Goal: Find specific page/section: Find specific page/section

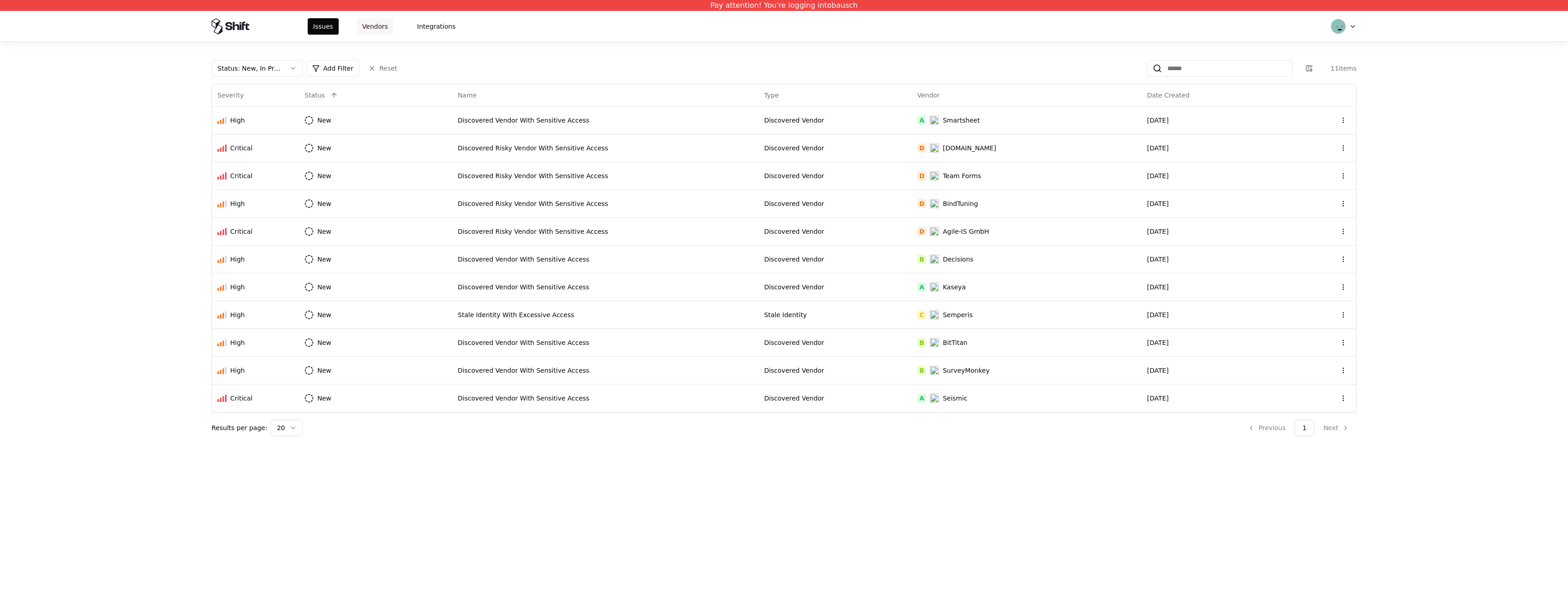
click at [377, 28] on button "Vendors" at bounding box center [375, 26] width 37 height 16
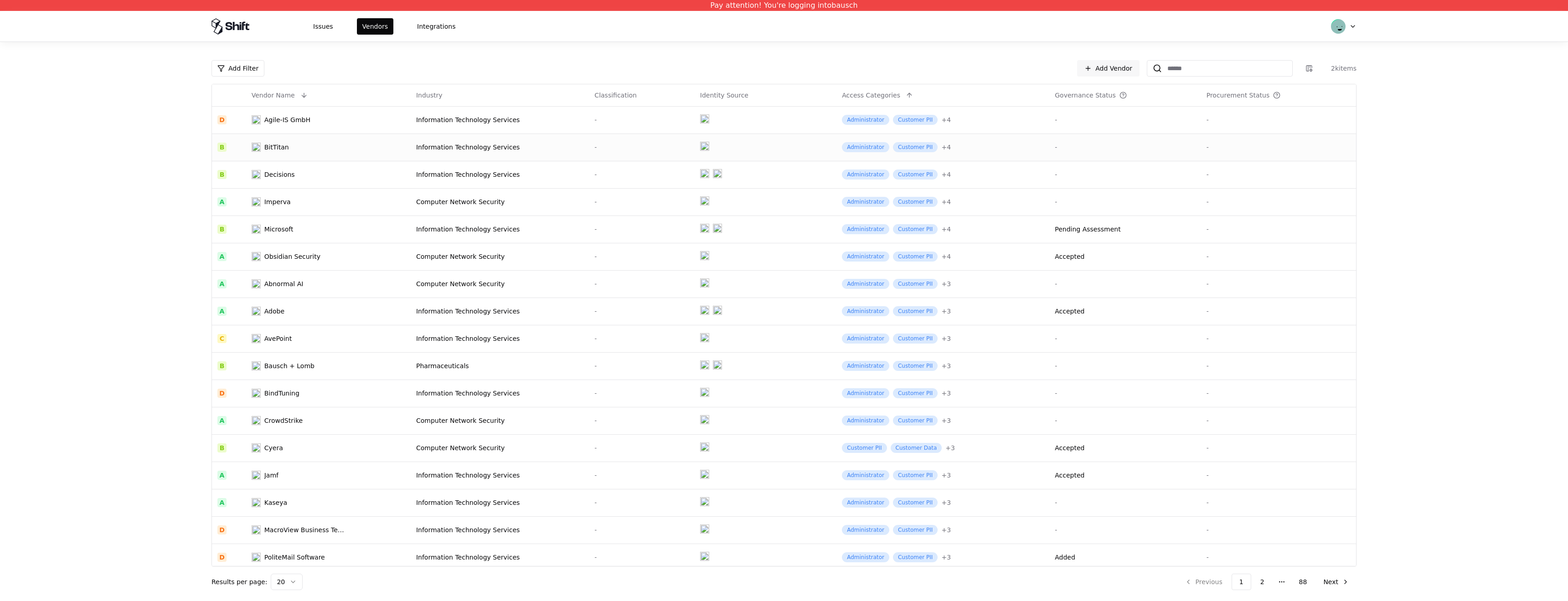
click at [382, 144] on td "BitTitan" at bounding box center [328, 147] width 164 height 27
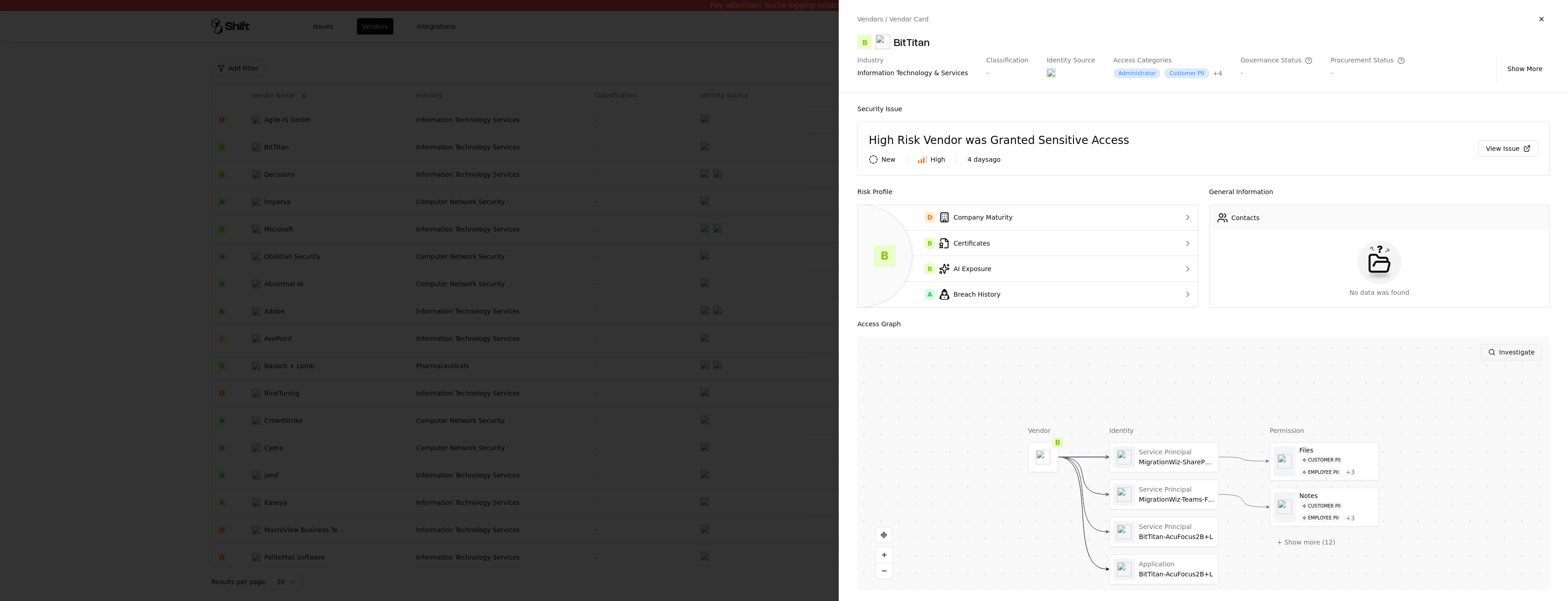
click at [1511, 355] on button "Investigate" at bounding box center [1511, 352] width 62 height 16
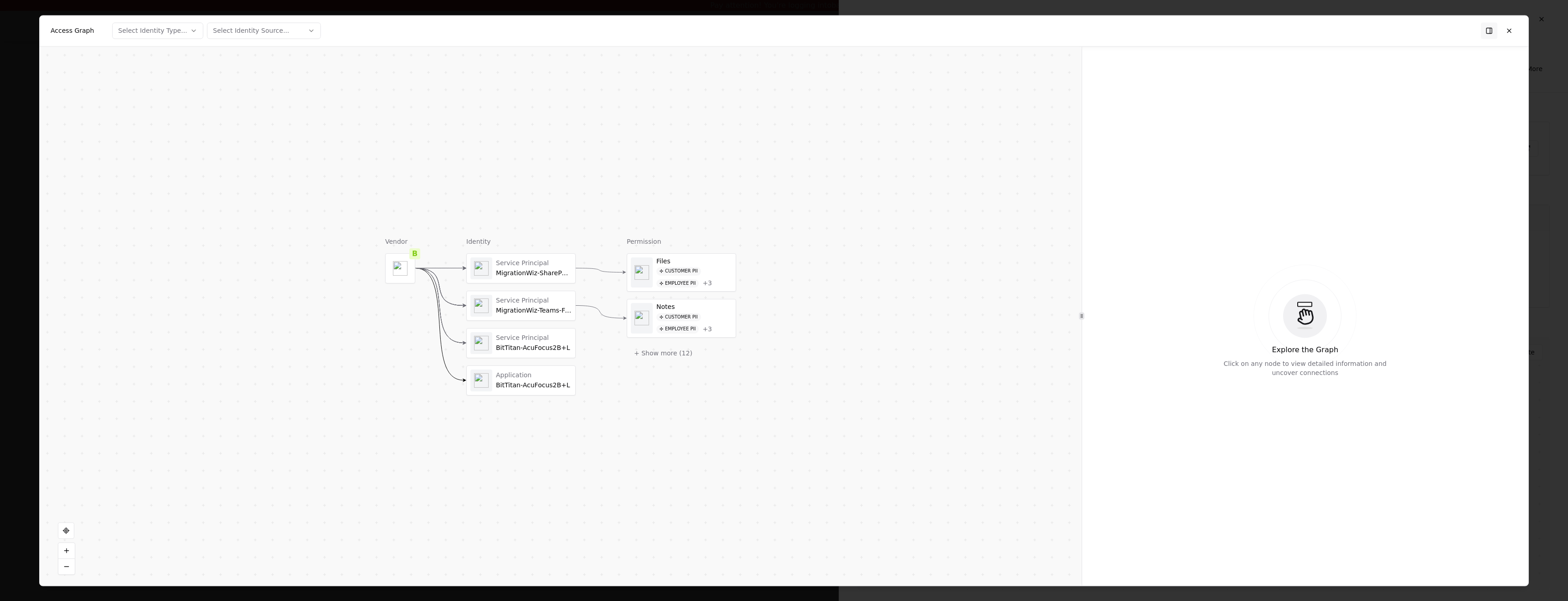
click at [1548, 307] on div at bounding box center [784, 300] width 1568 height 601
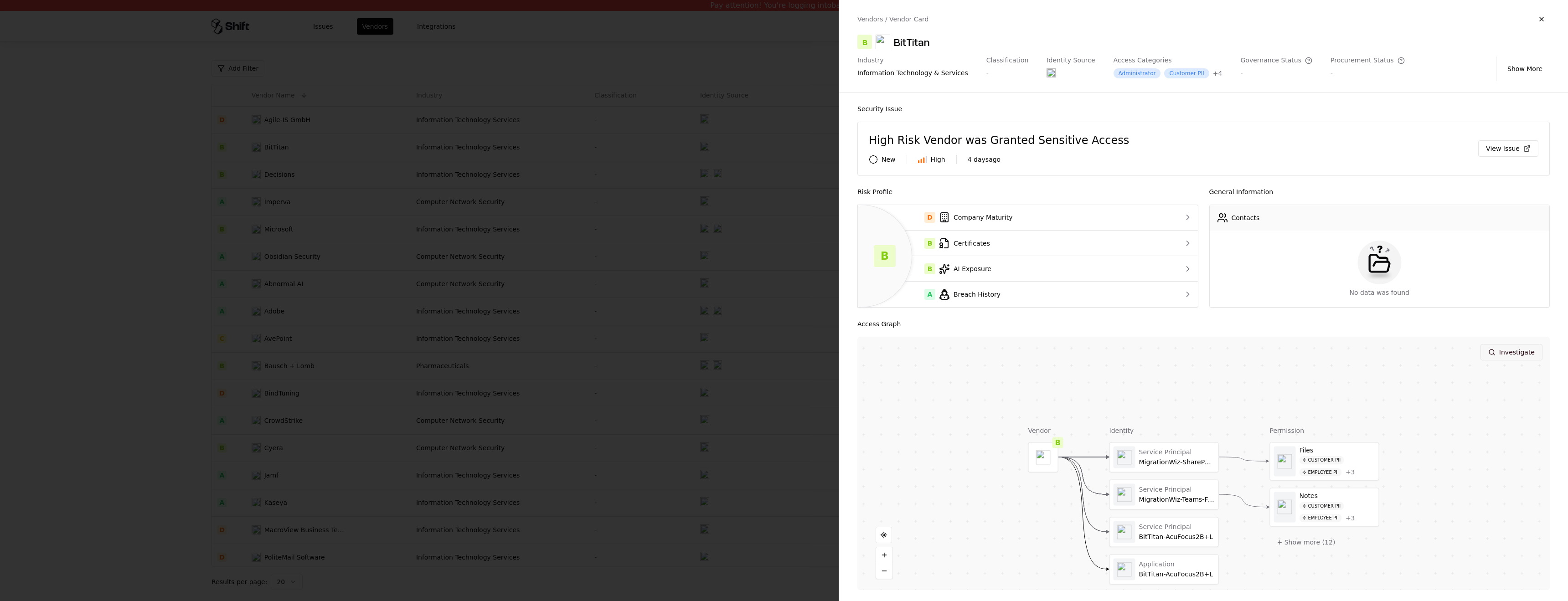
click at [1516, 349] on button "Investigate" at bounding box center [1511, 352] width 62 height 16
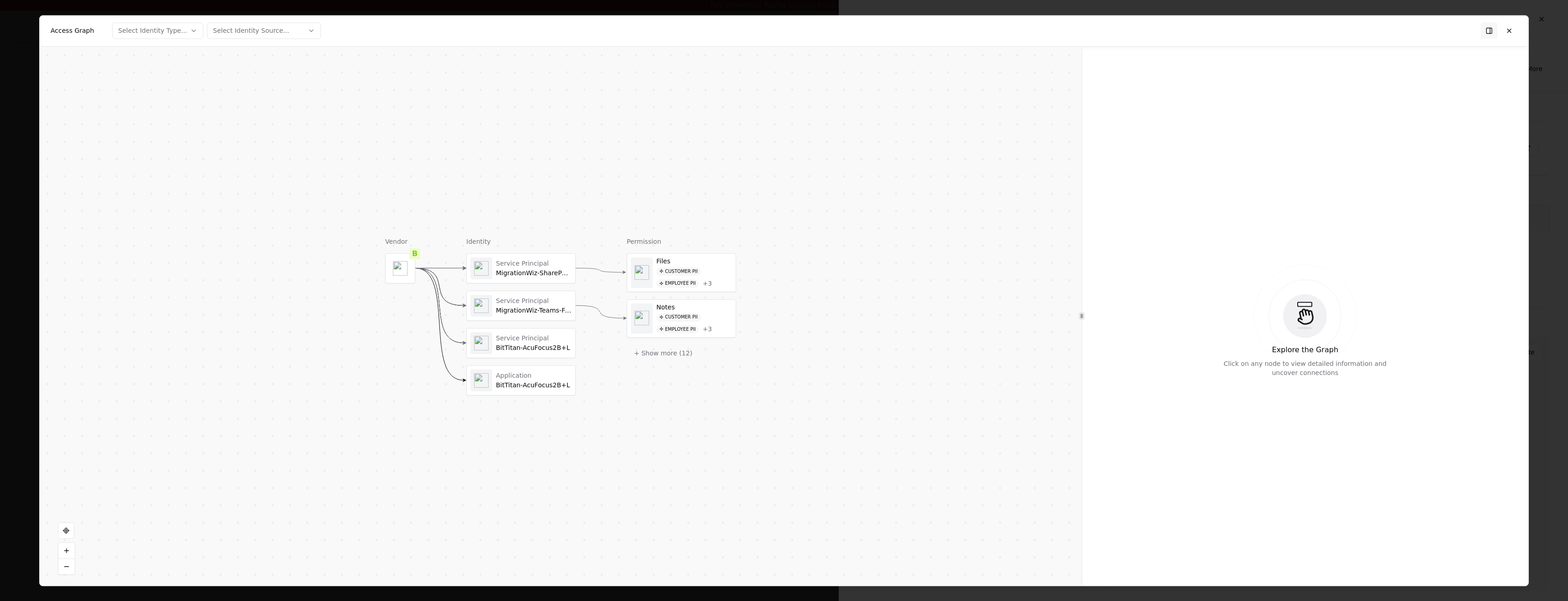
click at [1565, 327] on div at bounding box center [784, 300] width 1568 height 601
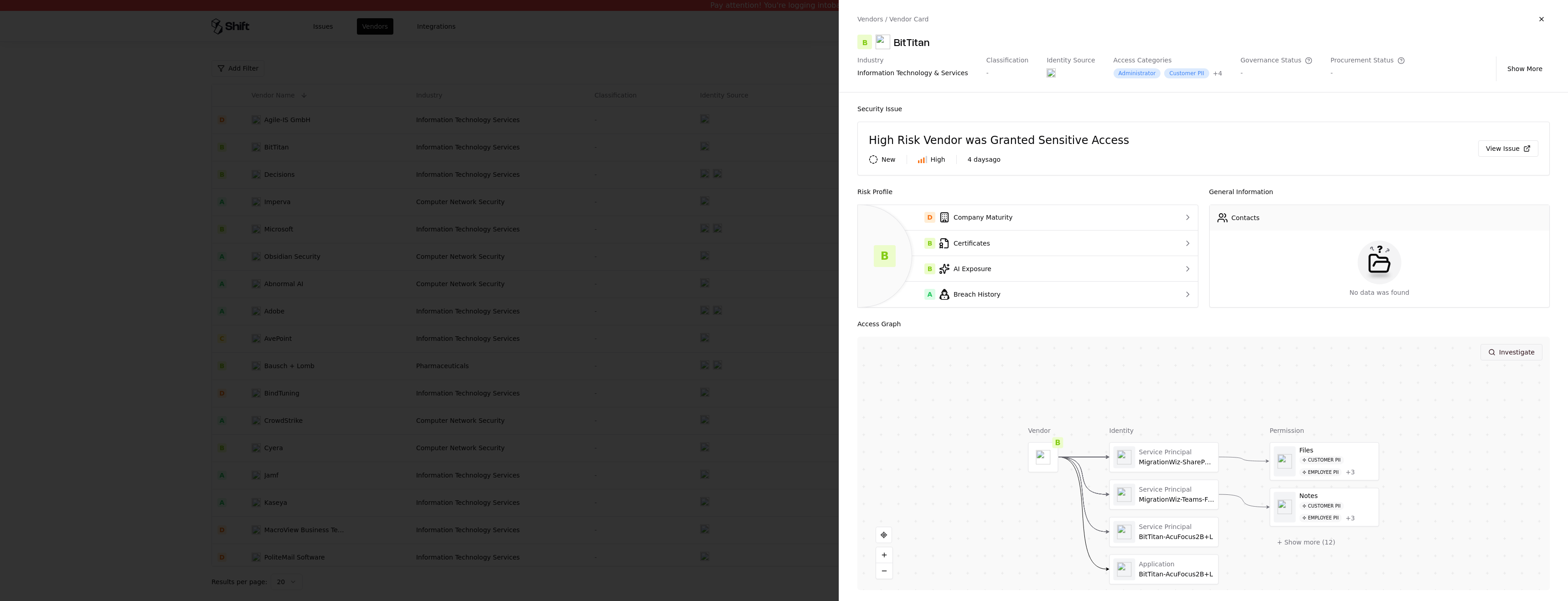
click at [1513, 351] on button "Investigate" at bounding box center [1511, 352] width 62 height 16
